Goal: Check status

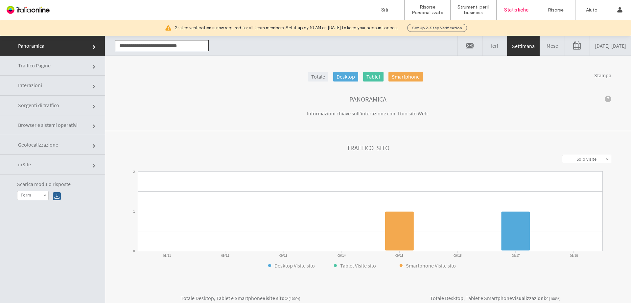
click at [594, 48] on link "09/11/2025 - 09/18/2025" at bounding box center [610, 46] width 41 height 20
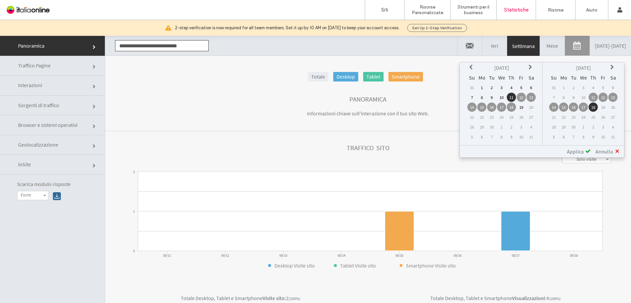
click at [469, 70] on icon at bounding box center [471, 67] width 5 height 5
click at [468, 70] on th at bounding box center [471, 67] width 9 height 9
click at [471, 69] on icon at bounding box center [471, 67] width 5 height 5
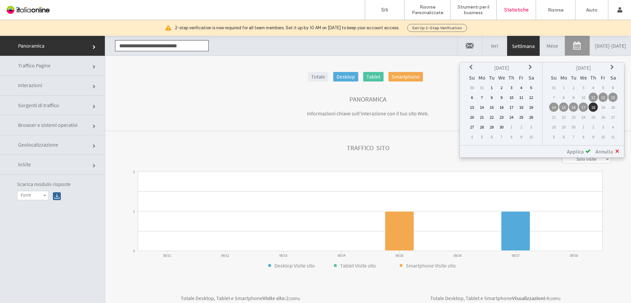
click at [473, 66] on icon at bounding box center [471, 67] width 5 height 5
click at [514, 126] on td "27" at bounding box center [511, 126] width 9 height 9
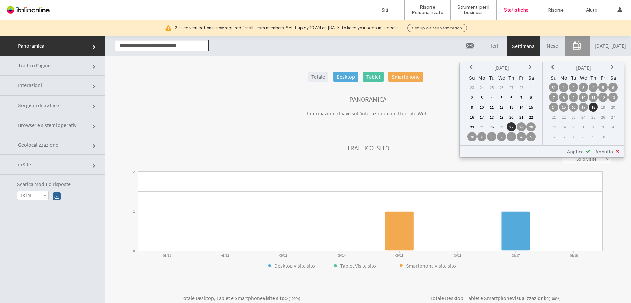
click at [588, 150] on span at bounding box center [587, 150] width 5 height 5
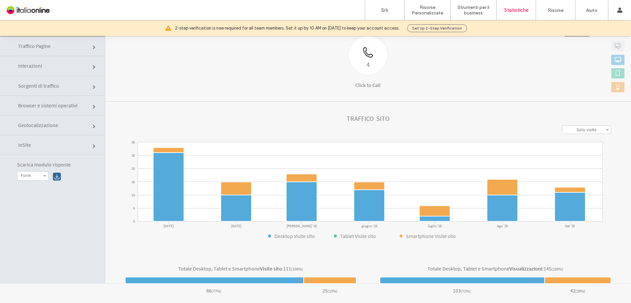
scroll to position [34, 0]
